Goal: Task Accomplishment & Management: Use online tool/utility

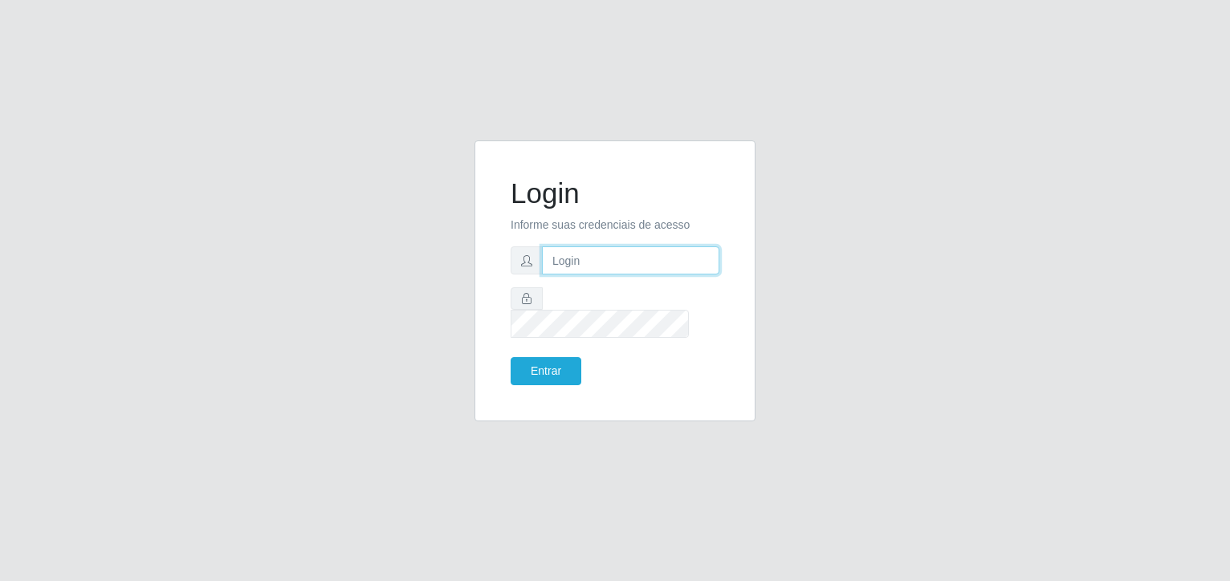
click at [654, 275] on input "text" at bounding box center [630, 260] width 177 height 28
type input "[EMAIL_ADDRESS][DOMAIN_NAME]"
click at [536, 357] on button "Entrar" at bounding box center [546, 371] width 71 height 28
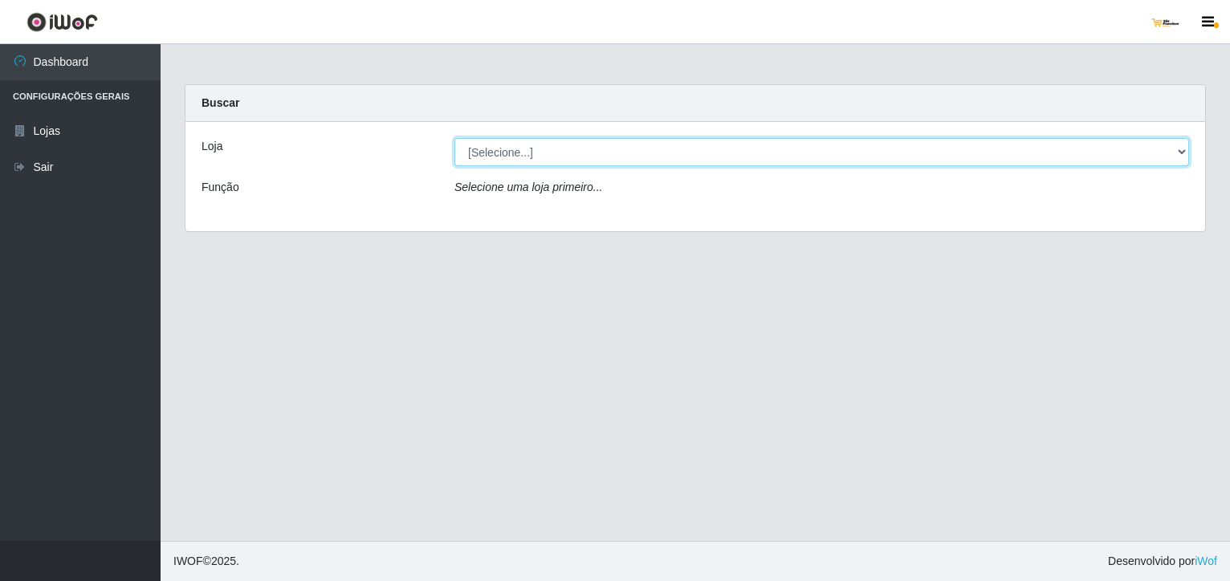
click at [800, 148] on select "[Selecione...] [GEOGRAPHIC_DATA]" at bounding box center [821, 152] width 735 height 28
select select "168"
click at [454, 138] on select "[Selecione...] [GEOGRAPHIC_DATA]" at bounding box center [821, 152] width 735 height 28
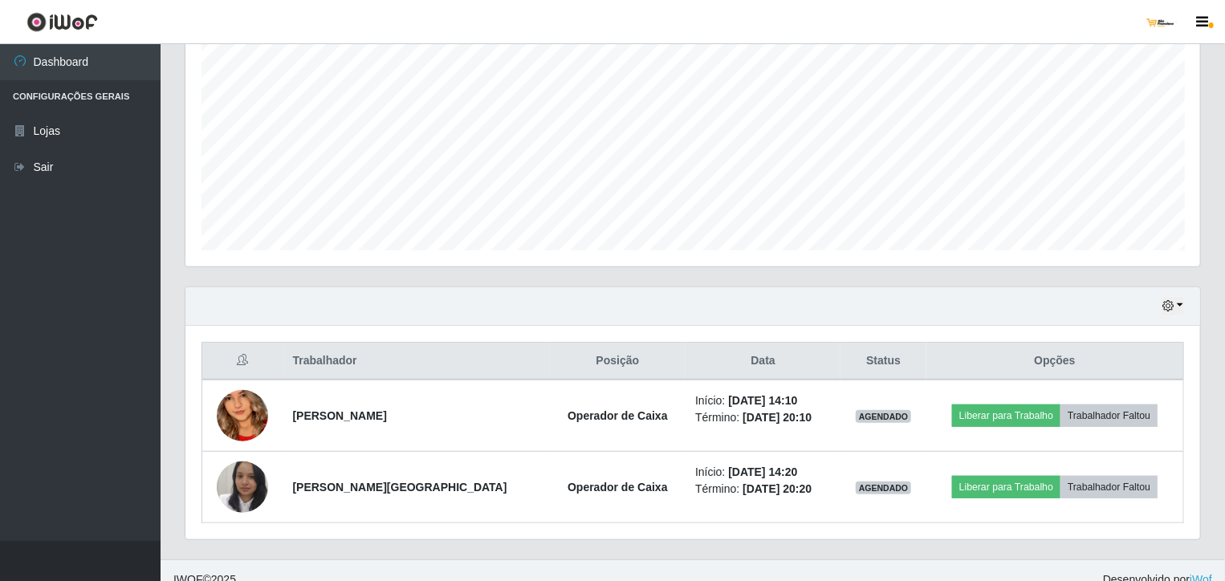
scroll to position [339, 0]
